Goal: Task Accomplishment & Management: Complete application form

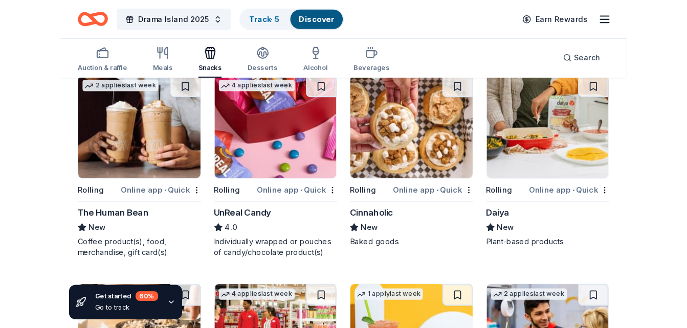
scroll to position [511, 0]
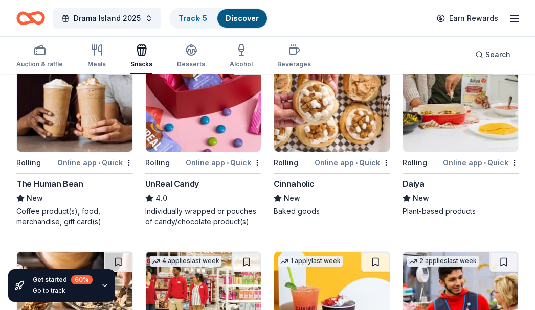
click at [194, 123] on img at bounding box center [204, 103] width 116 height 97
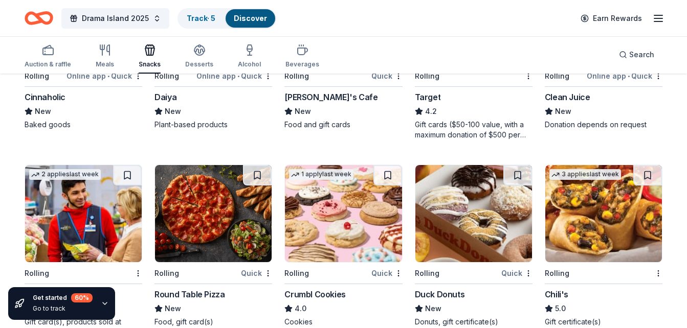
scroll to position [665, 0]
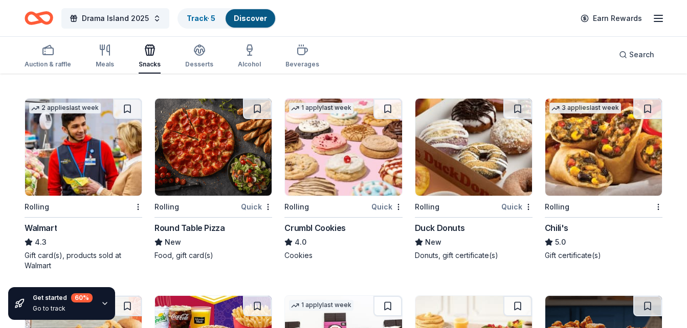
click at [330, 229] on div "Crumbl Cookies" at bounding box center [314, 228] width 61 height 12
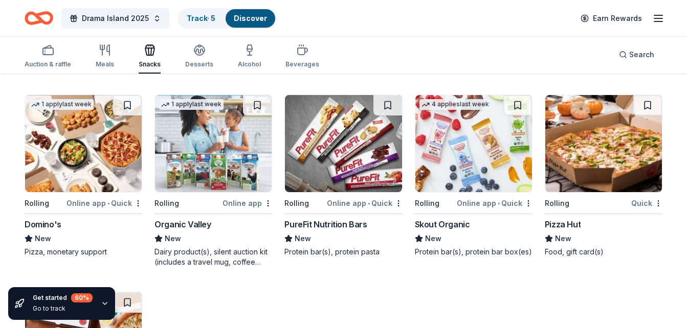
scroll to position [1278, 0]
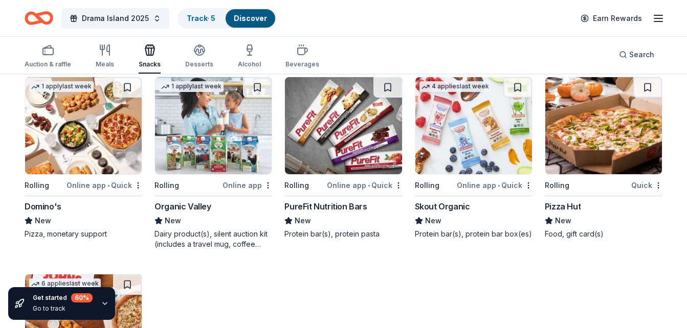
click at [79, 209] on div "Domino's" at bounding box center [84, 206] width 118 height 12
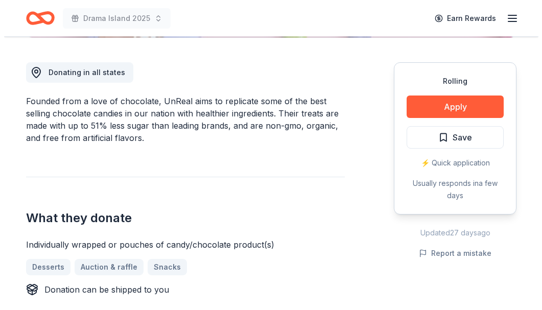
scroll to position [256, 0]
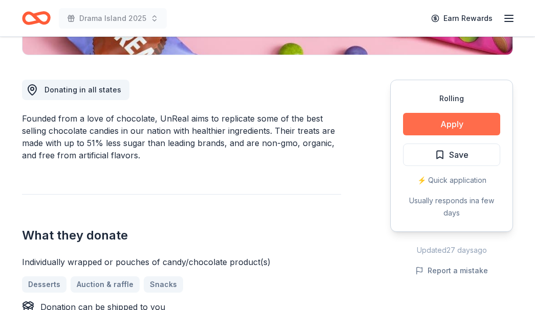
click at [444, 126] on button "Apply" at bounding box center [451, 124] width 97 height 22
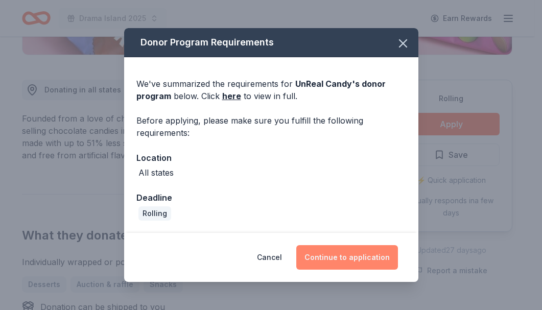
click at [357, 258] on button "Continue to application" at bounding box center [348, 257] width 102 height 25
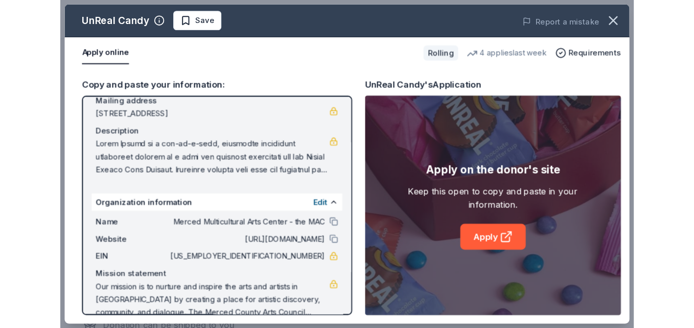
scroll to position [97, 0]
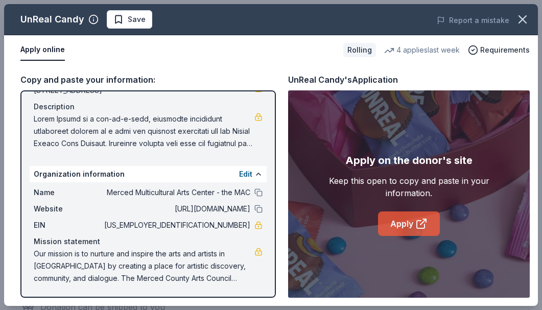
click at [414, 219] on link "Apply" at bounding box center [409, 224] width 62 height 25
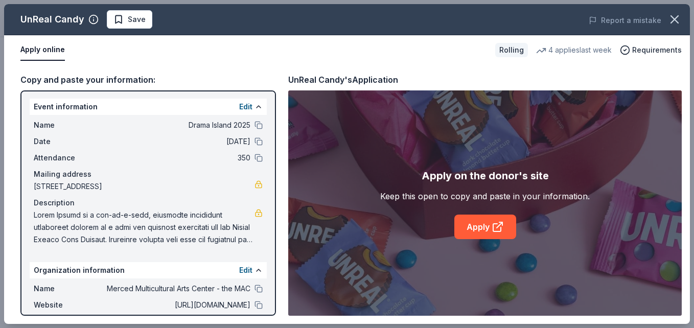
scroll to position [0, 0]
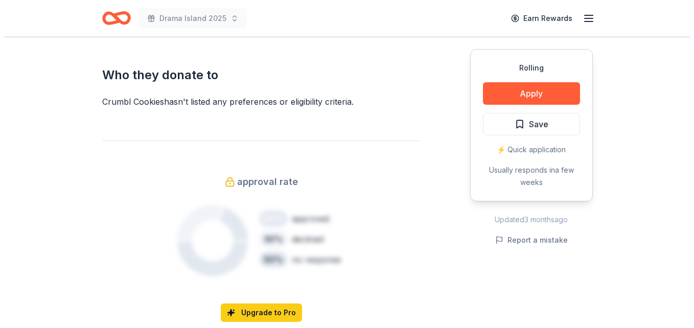
scroll to position [613, 0]
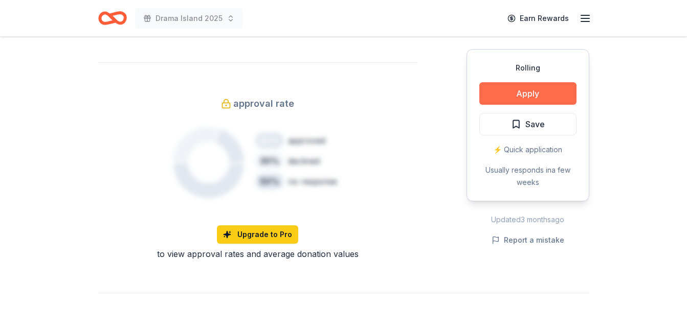
click at [511, 100] on button "Apply" at bounding box center [527, 93] width 97 height 22
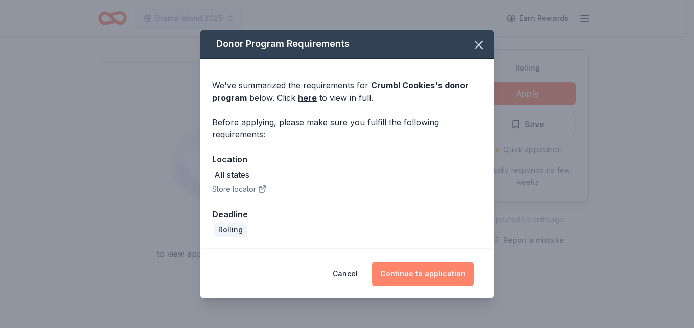
click at [418, 281] on button "Continue to application" at bounding box center [423, 274] width 102 height 25
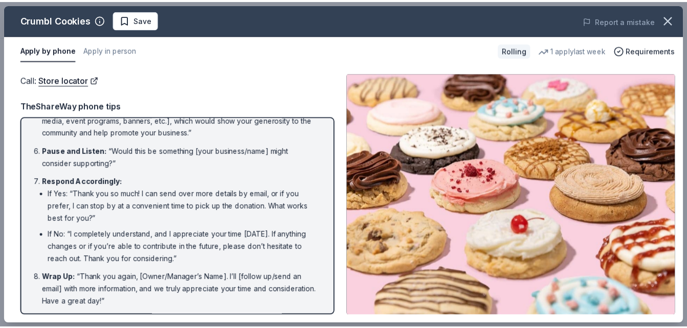
scroll to position [197, 0]
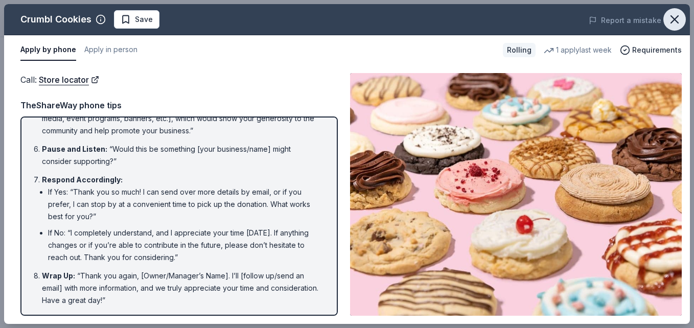
click at [675, 20] on icon "button" at bounding box center [674, 19] width 7 height 7
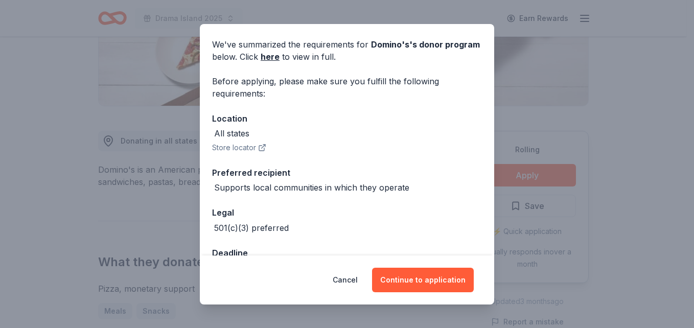
scroll to position [68, 0]
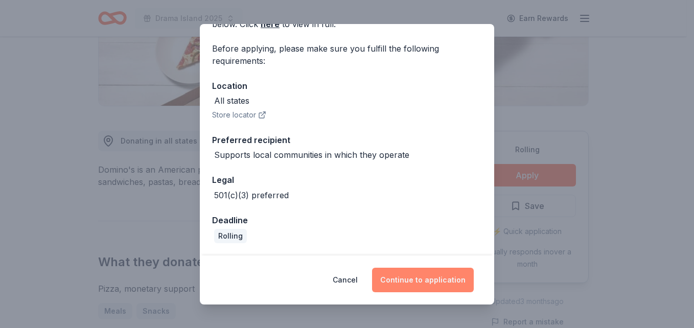
click at [408, 278] on button "Continue to application" at bounding box center [423, 280] width 102 height 25
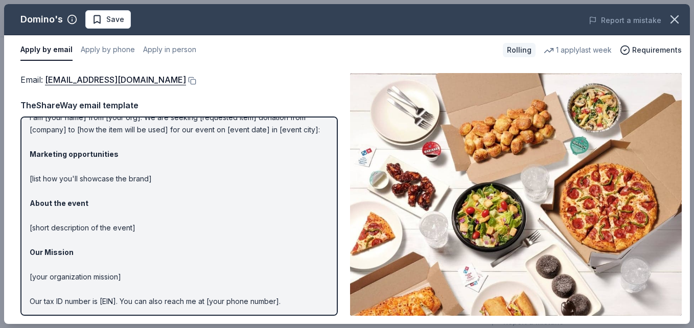
scroll to position [0, 0]
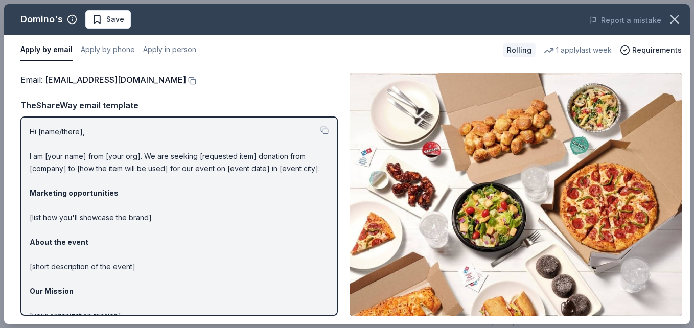
click at [157, 181] on p "Hi [name/there], I am [your name] from [your org]. We are seeking [requested it…" at bounding box center [179, 255] width 299 height 258
click at [146, 168] on p "Hi [name/there], I am [your name] from [your org]. We are seeking [requested it…" at bounding box center [179, 255] width 299 height 258
click at [146, 161] on p "Hi [name/there], I am [your name] from [your org]. We are seeking [requested it…" at bounding box center [179, 255] width 299 height 258
drag, startPoint x: 13, startPoint y: 179, endPoint x: 38, endPoint y: 175, distance: 24.9
click at [13, 179] on div "Email : communitygiving@dominos.com Email : communitygiving@dominos.com TheShar…" at bounding box center [347, 194] width 686 height 259
